Goal: Task Accomplishment & Management: Manage account settings

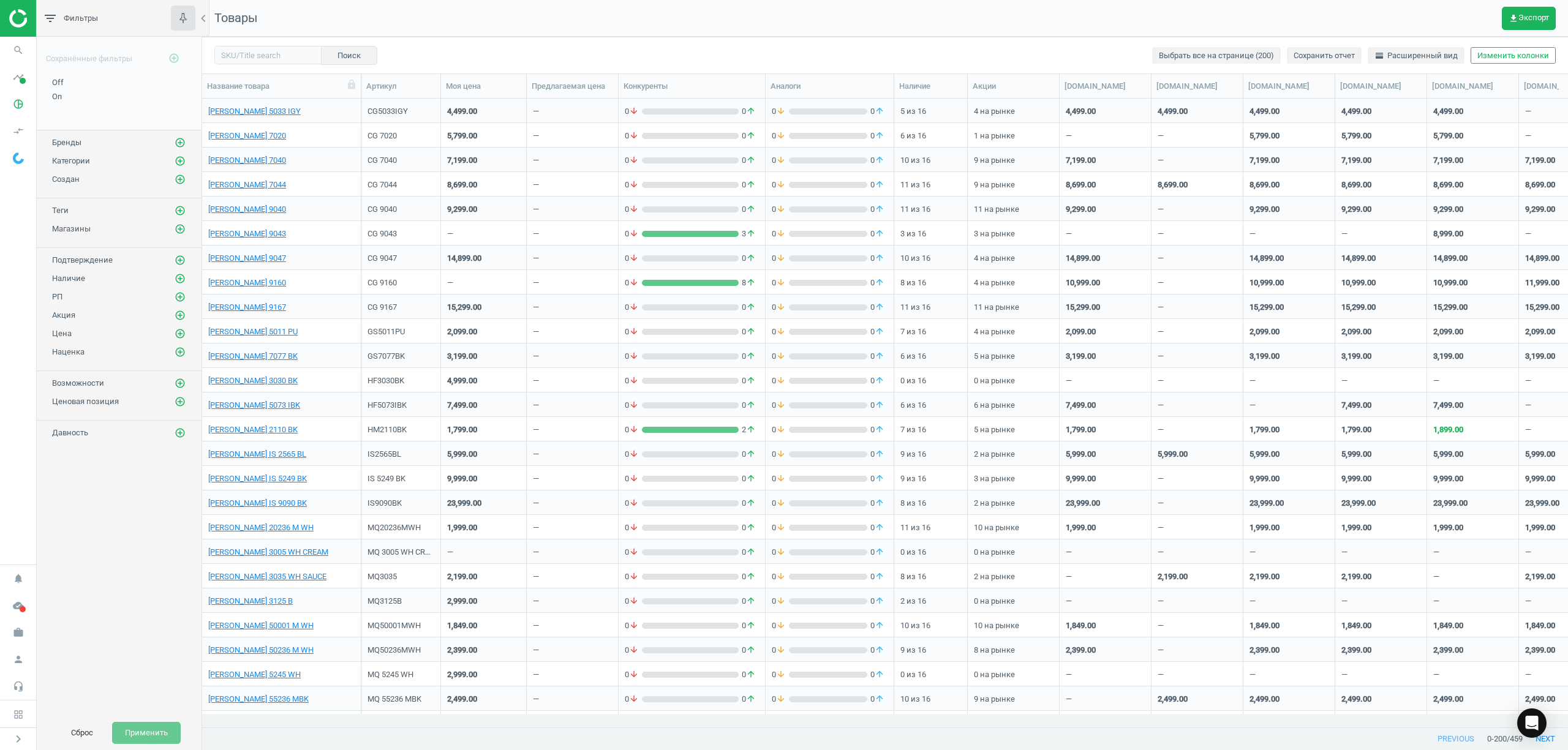
scroll to position [603, 1353]
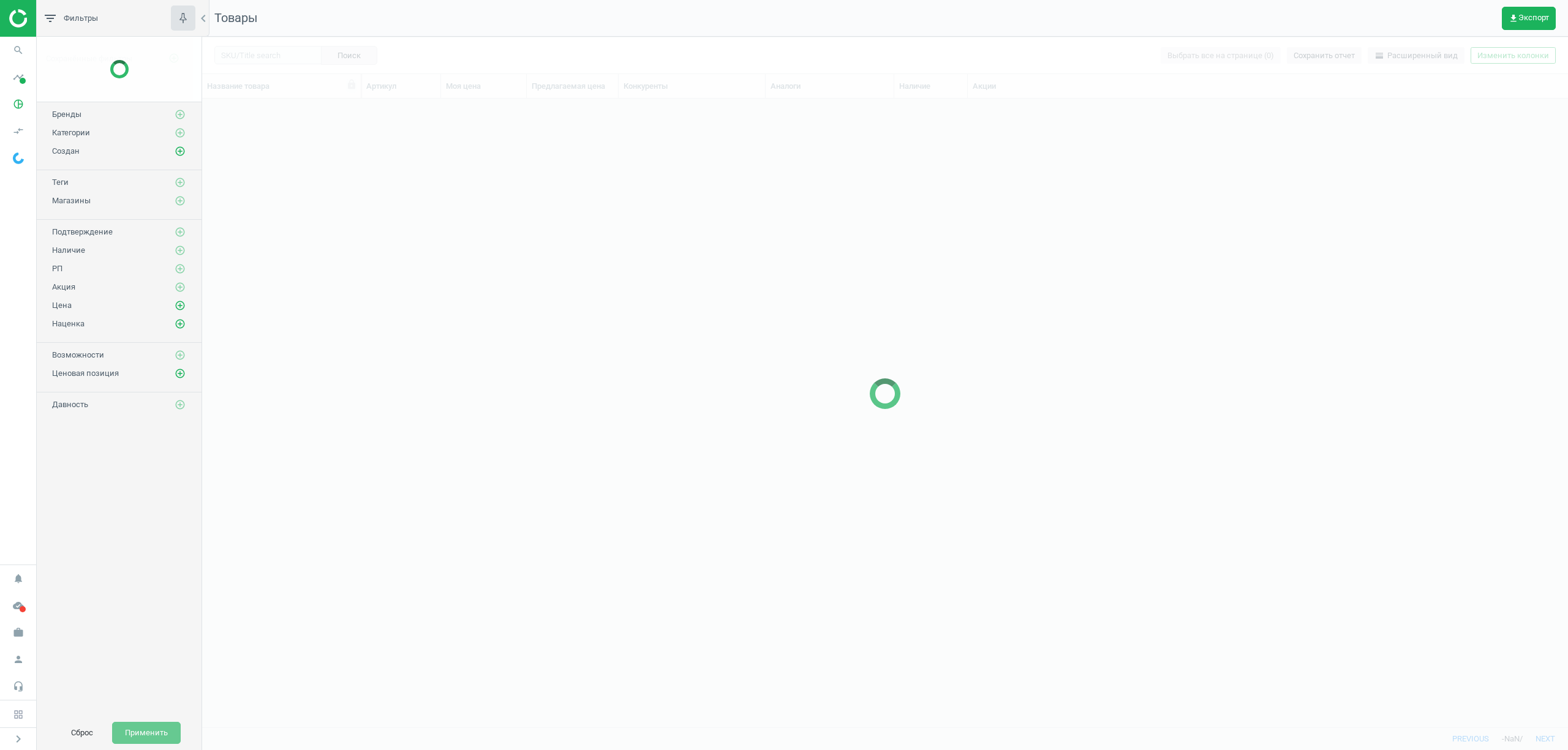
scroll to position [603, 1353]
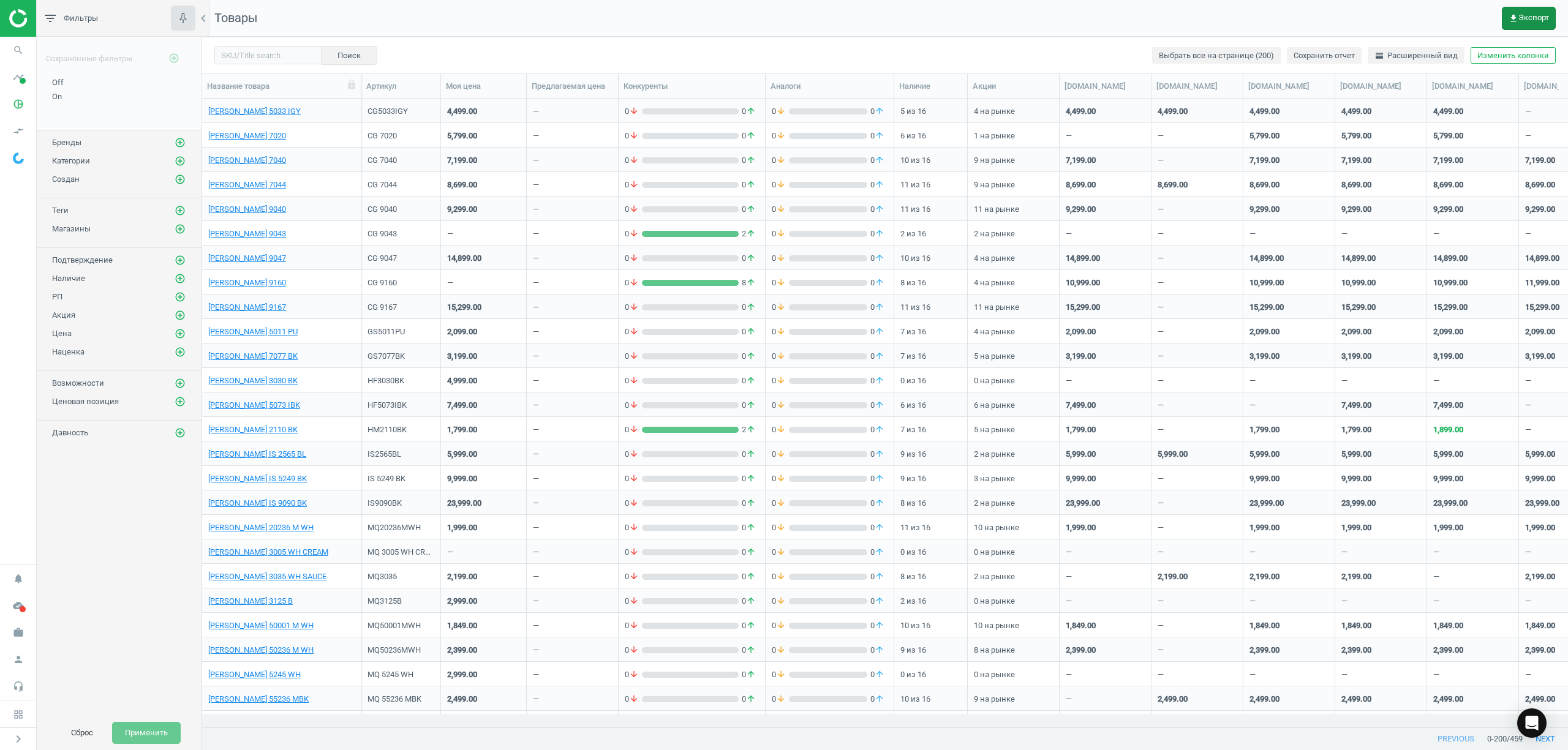
click at [1525, 16] on span "get_app Экспорт" at bounding box center [1529, 18] width 41 height 10
click at [1414, 98] on button "insert_drive_file Отчет (Excel)" at bounding box center [1448, 93] width 213 height 23
click at [11, 45] on icon "search" at bounding box center [18, 51] width 23 height 23
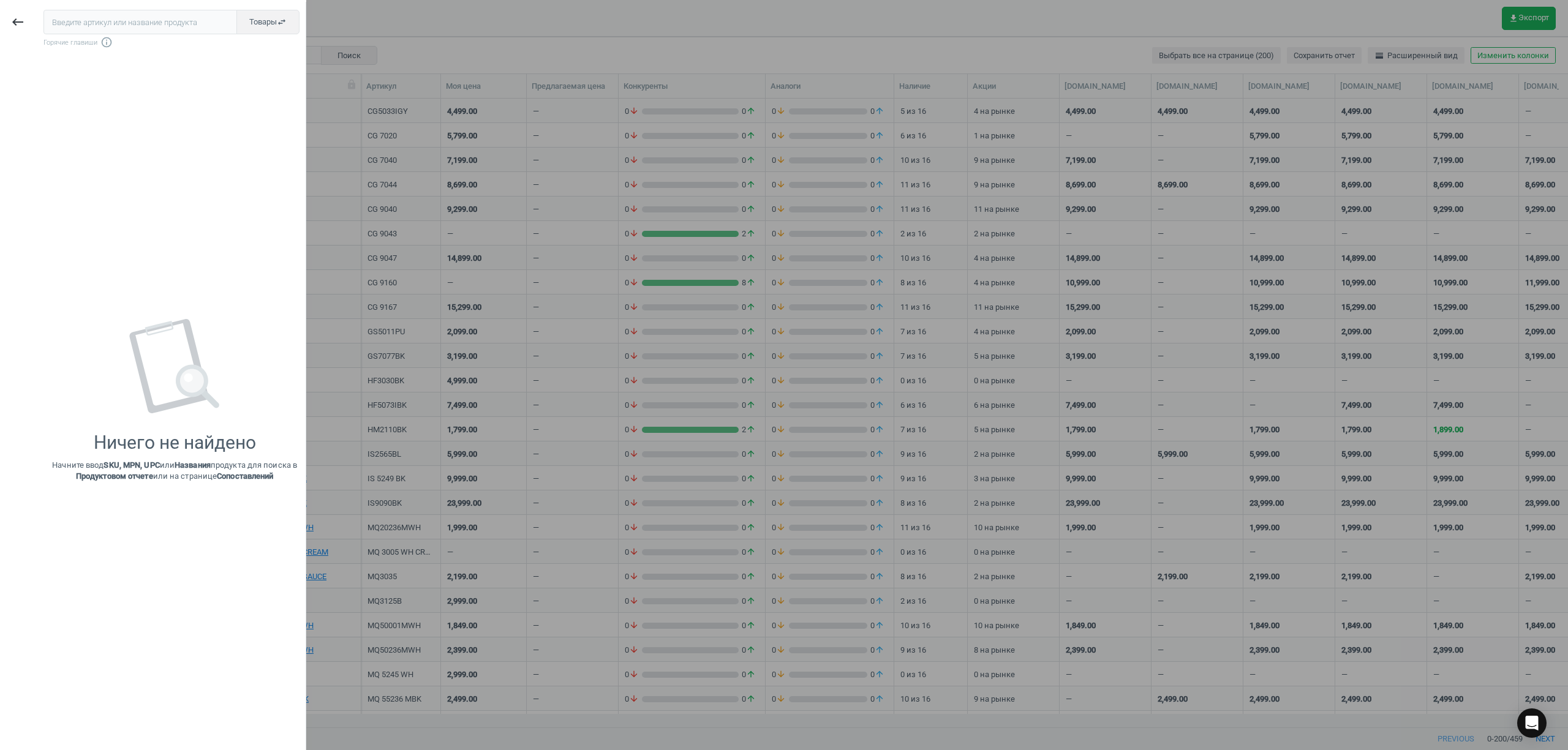
click at [80, 20] on input "text" at bounding box center [140, 21] width 194 height 24
type input "Delonghi KBOC2001.W"
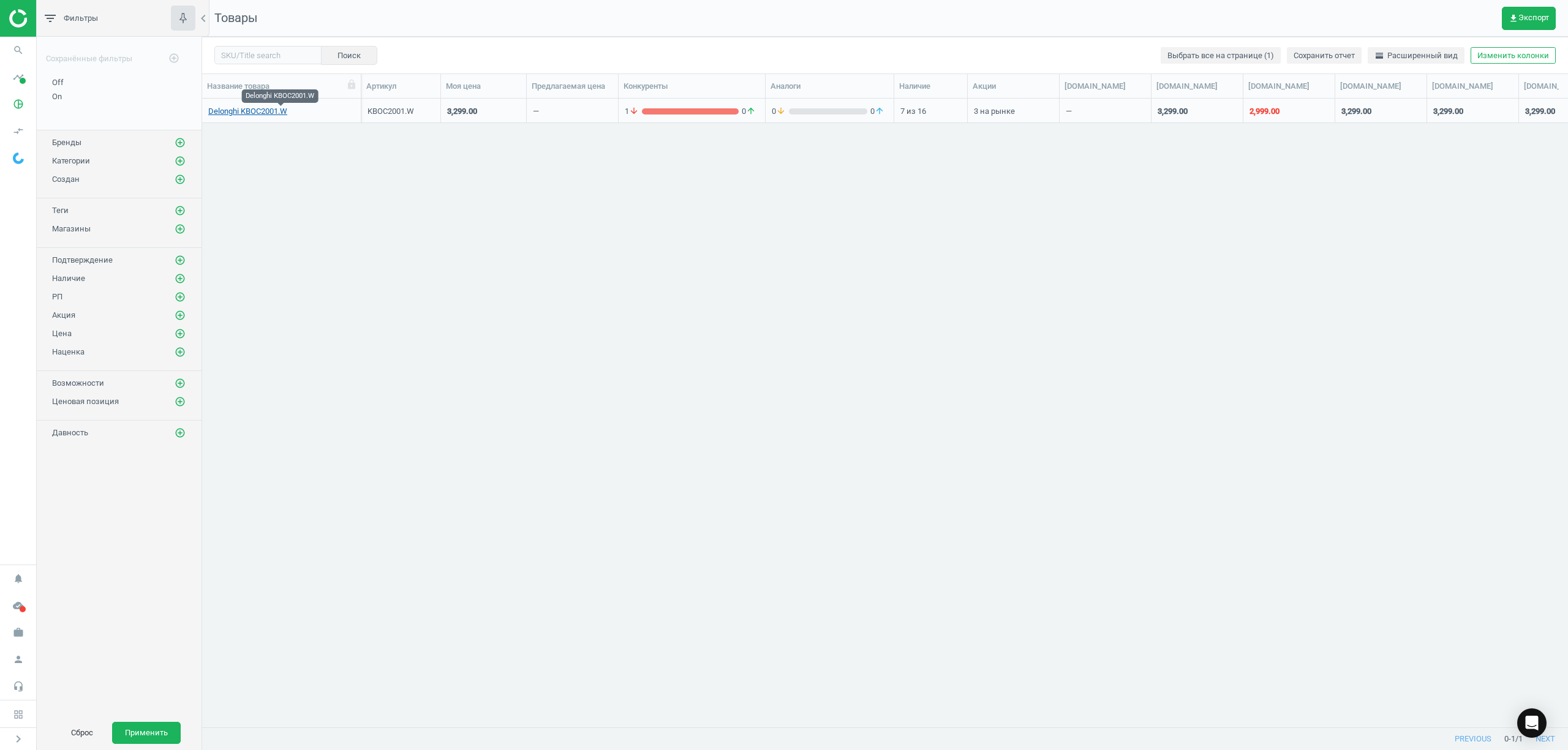
click at [278, 110] on link "Delonghi KBOC2001.W" at bounding box center [247, 111] width 79 height 11
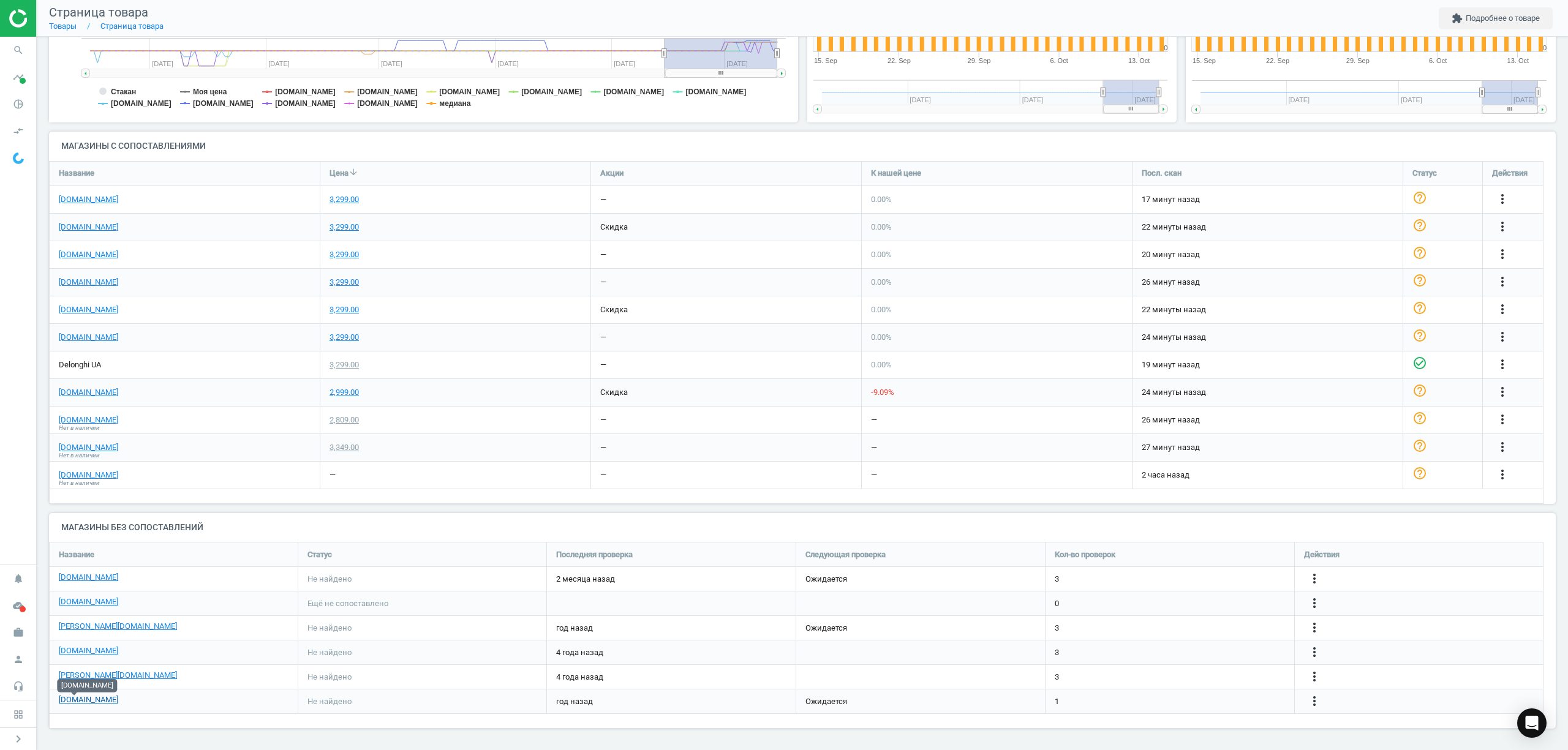
click at [82, 701] on link "moyo.ua" at bounding box center [88, 699] width 59 height 11
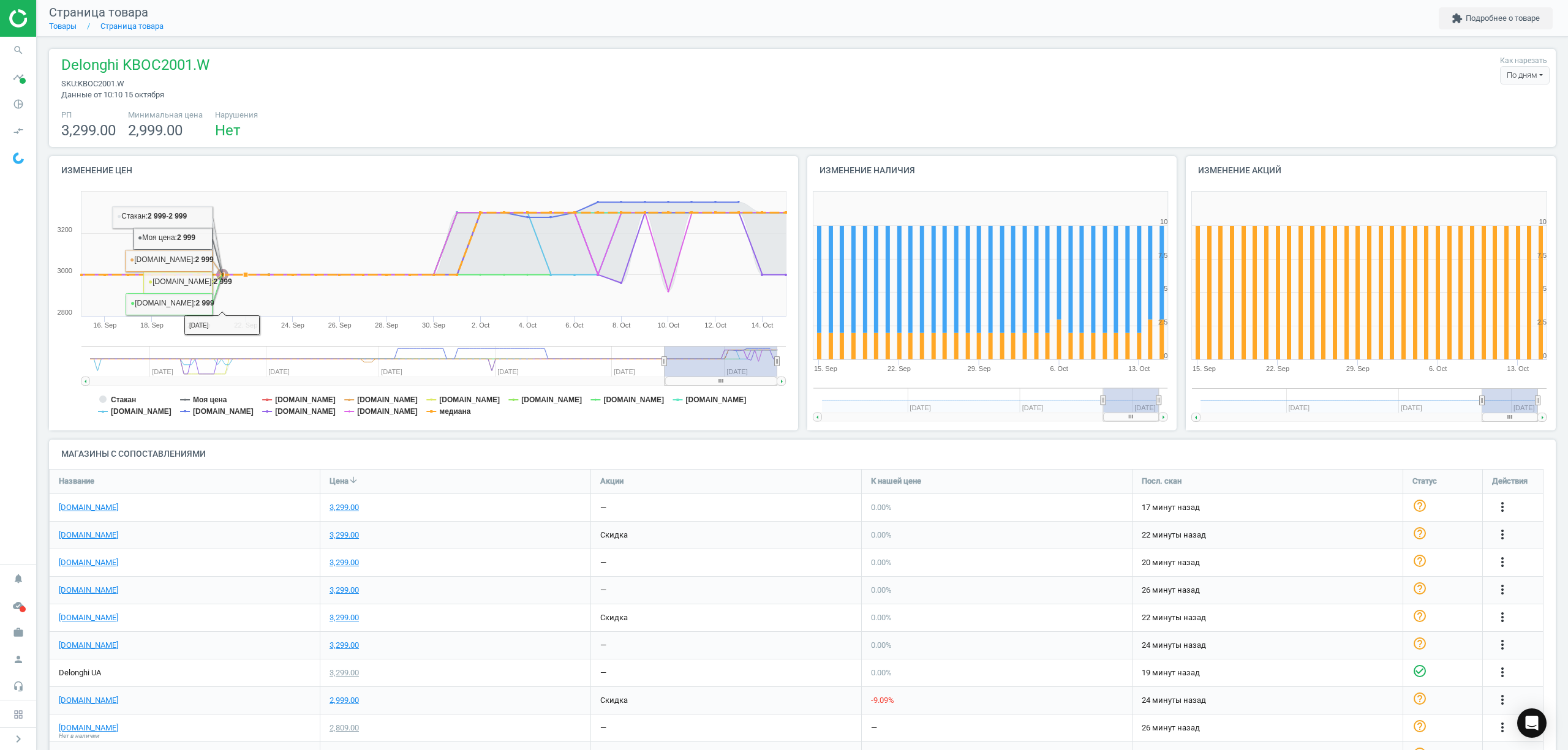
scroll to position [308, 0]
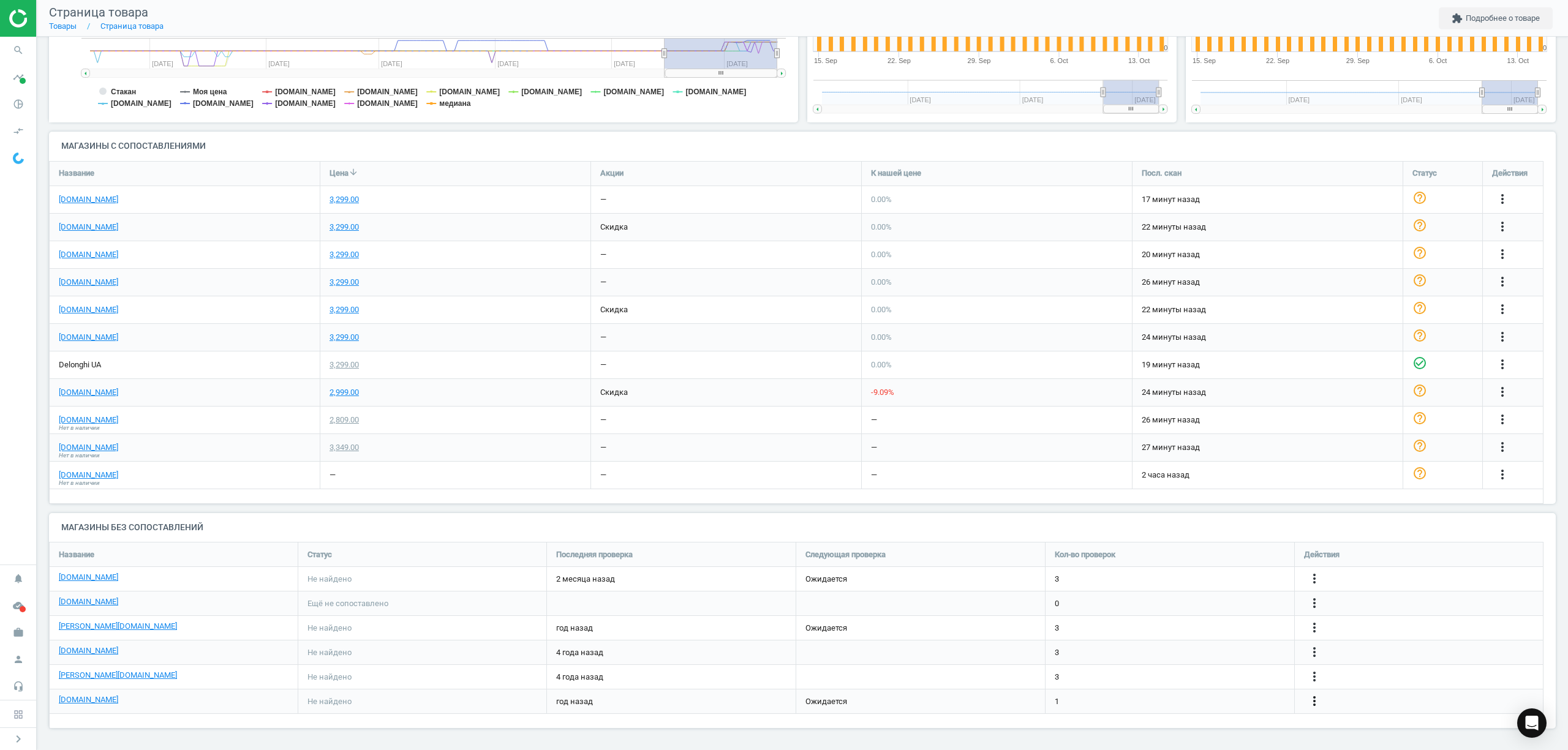
click at [1318, 701] on icon "more_vert" at bounding box center [1314, 701] width 15 height 15
click at [1179, 695] on link "Изменить ссылку/опцию" at bounding box center [1219, 696] width 168 height 19
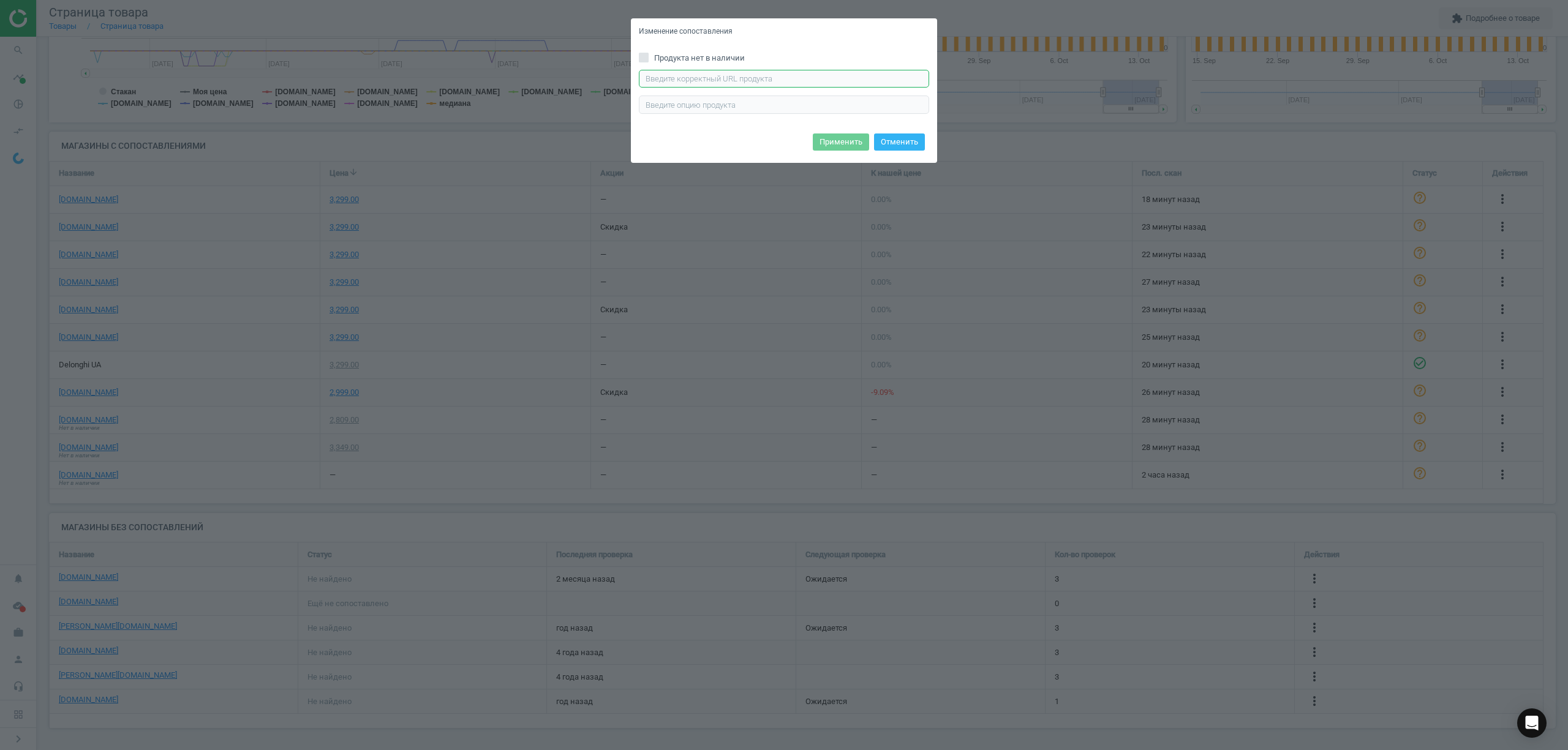
click at [674, 70] on input "text" at bounding box center [784, 79] width 291 height 18
paste input "https://www.moyo.ua/elektrochaynik_delonghi_kboc2001w/609982.html?drsq=%D0%AD%D…"
type input "https://www.moyo.ua/elektrochaynik_delonghi_kboc2001w/609982.html?drsq=%D0%AD%D…"
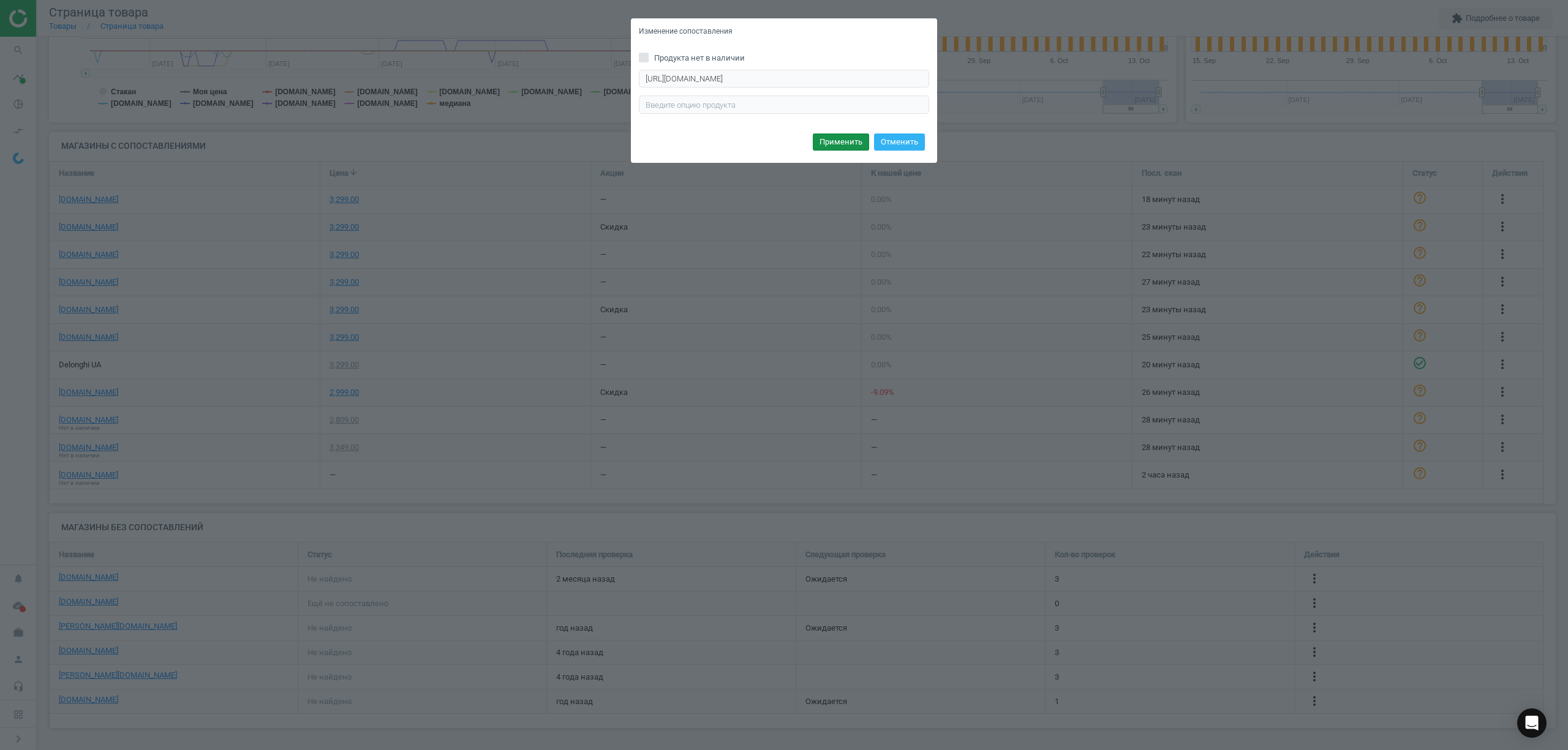
click at [856, 143] on button "Применить" at bounding box center [841, 142] width 56 height 18
